Goal: Navigation & Orientation: Find specific page/section

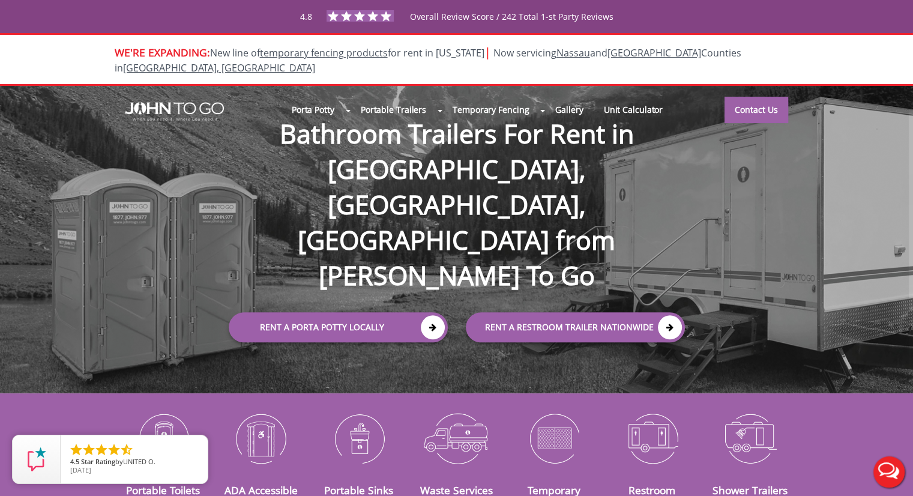
click at [840, 13] on div at bounding box center [456, 248] width 913 height 496
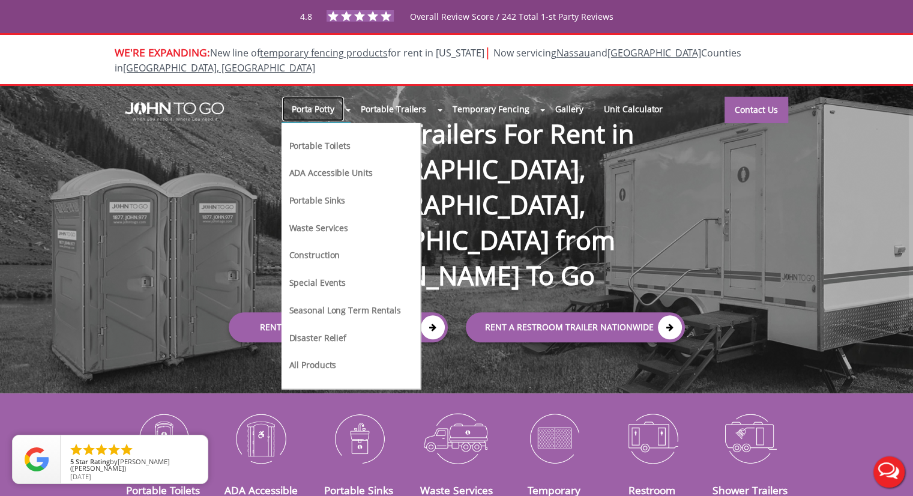
click at [321, 96] on link "Porta Potty" at bounding box center [313, 109] width 63 height 26
